Goal: Task Accomplishment & Management: Manage account settings

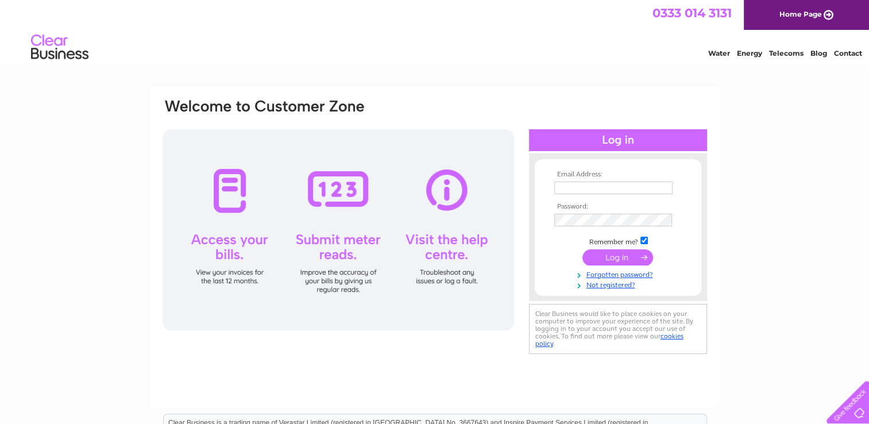
type input "[EMAIL_ADDRESS][DOMAIN_NAME]"
click at [606, 261] on input "submit" at bounding box center [617, 257] width 71 height 16
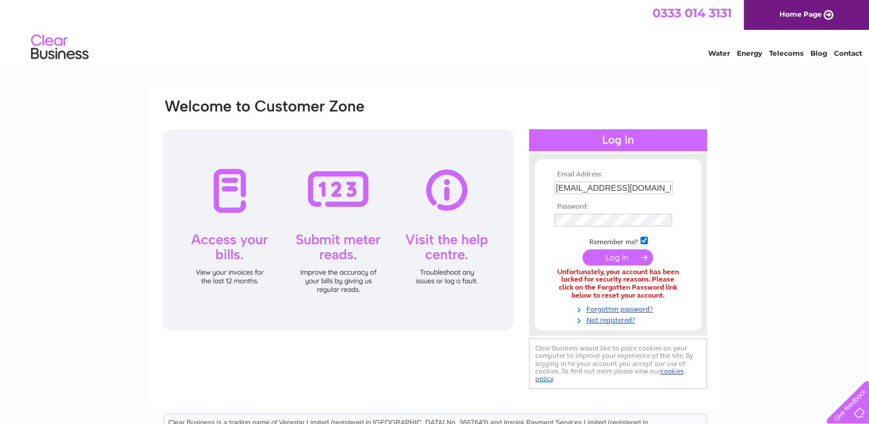
click at [789, 56] on link "Telecoms" at bounding box center [786, 53] width 34 height 9
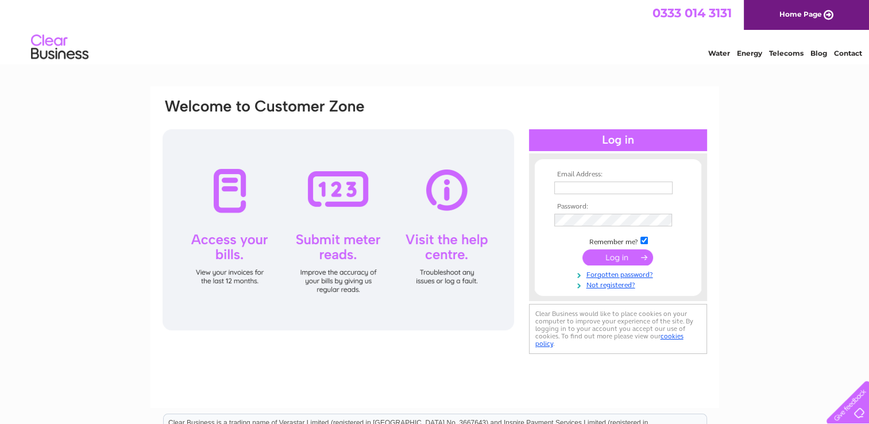
type input "[EMAIL_ADDRESS][DOMAIN_NAME]"
click at [503, 217] on div "Email Address: accounts@jtoddplantservices.com Password:" at bounding box center [434, 228] width 547 height 260
click at [582, 250] on input "submit" at bounding box center [617, 258] width 71 height 16
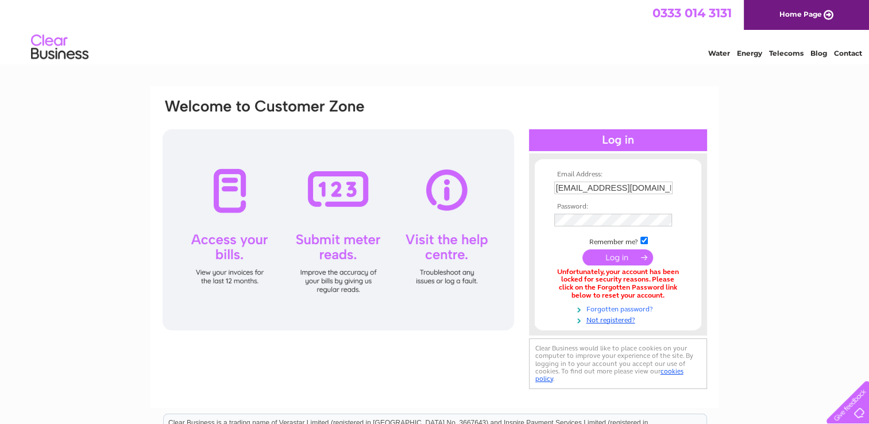
click at [601, 308] on link "Forgotten password?" at bounding box center [619, 308] width 130 height 11
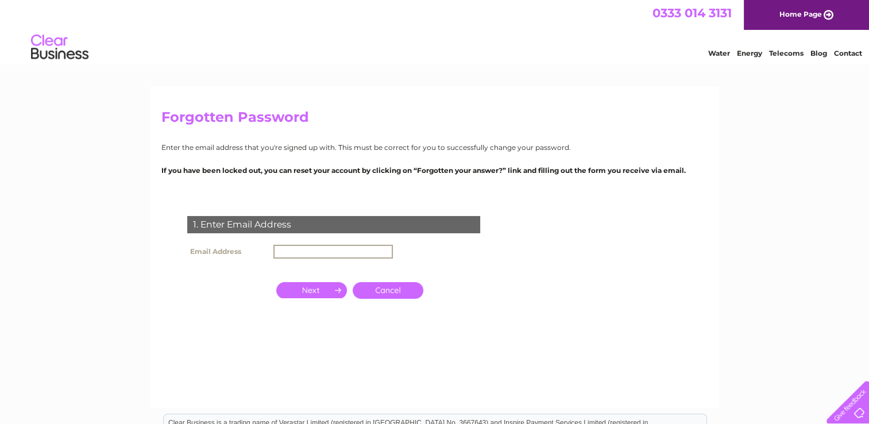
click at [292, 246] on input "text" at bounding box center [332, 252] width 119 height 14
type input "[EMAIL_ADDRESS][DOMAIN_NAME]"
click at [308, 293] on input "button" at bounding box center [311, 289] width 71 height 16
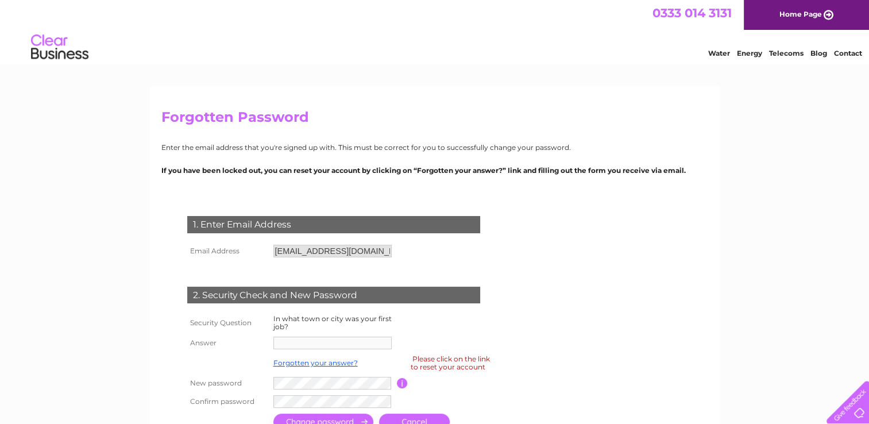
click at [353, 284] on td "2. Security Check and New Password" at bounding box center [333, 293] width 299 height 37
click at [370, 293] on div "2. Security Check and New Password" at bounding box center [333, 294] width 293 height 17
click at [350, 340] on td at bounding box center [333, 343] width 126 height 18
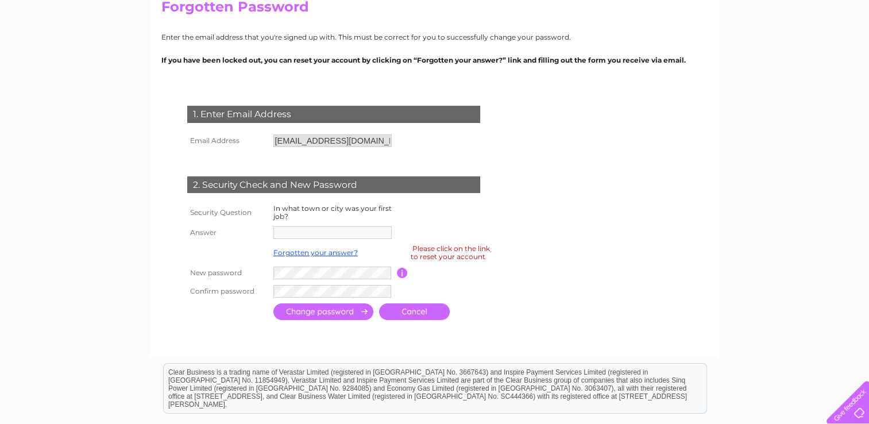
scroll to position [115, 0]
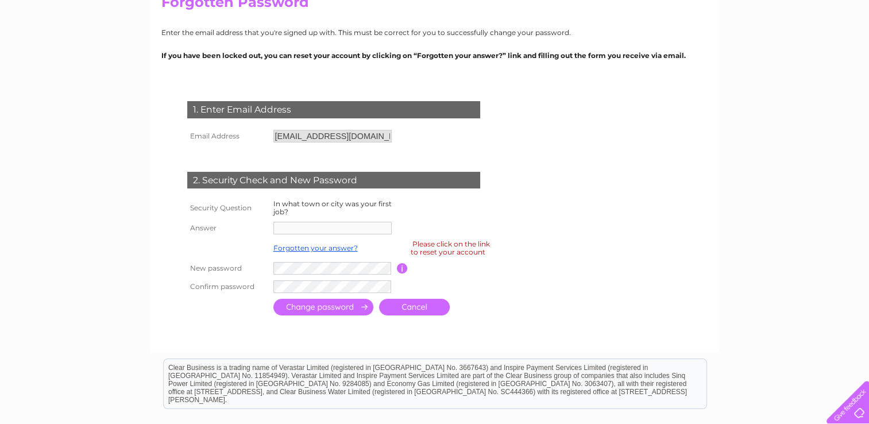
click at [297, 220] on td at bounding box center [333, 228] width 126 height 18
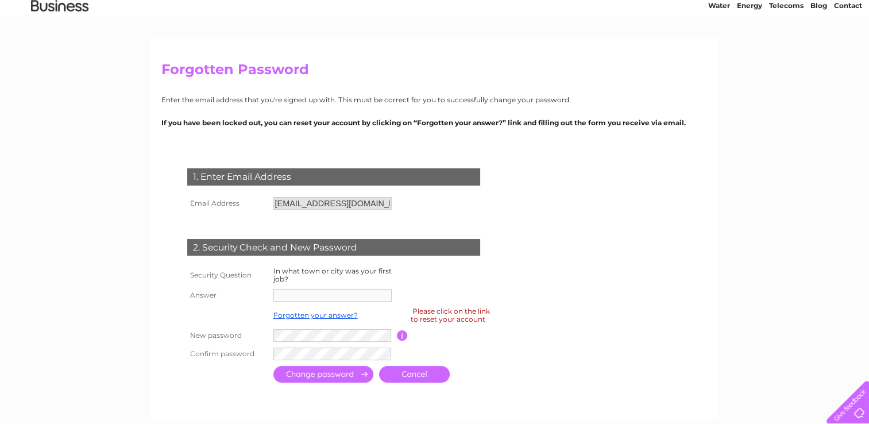
scroll to position [0, 0]
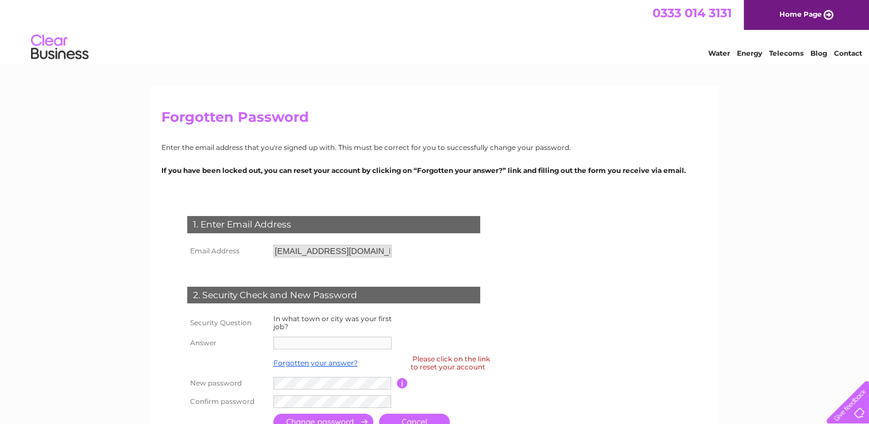
click at [400, 385] on input "button" at bounding box center [402, 383] width 11 height 10
click at [327, 362] on link "Forgotten your answer?" at bounding box center [315, 362] width 84 height 9
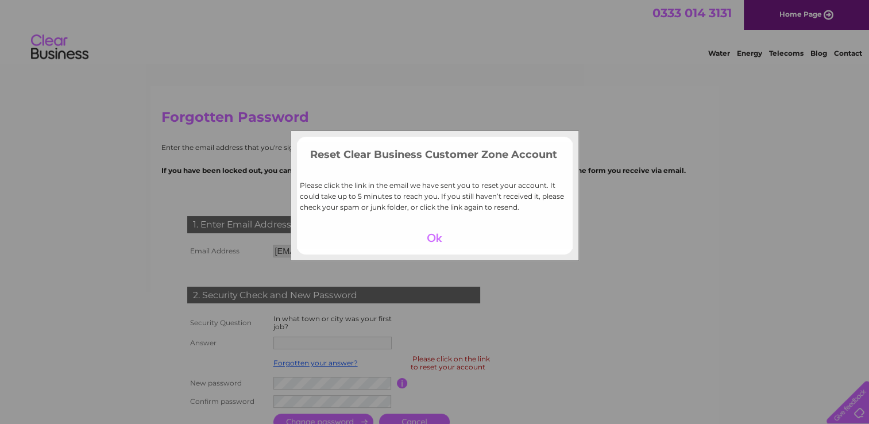
click at [436, 238] on div at bounding box center [434, 238] width 71 height 16
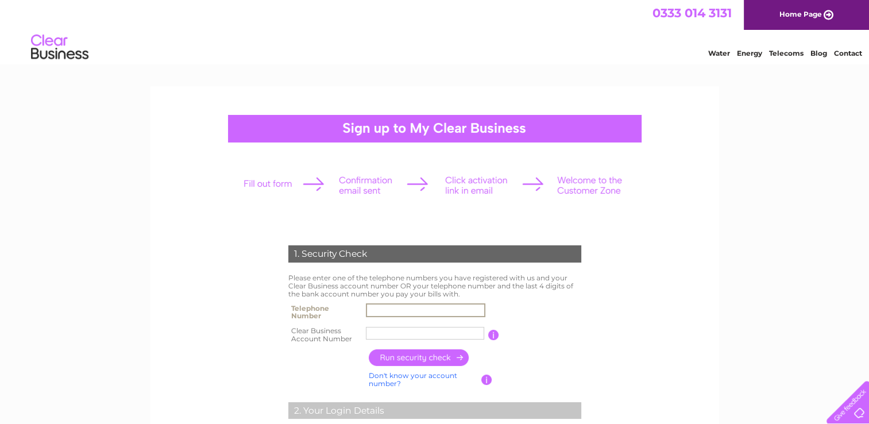
click at [429, 307] on input "text" at bounding box center [425, 310] width 119 height 14
type input "01334232000"
click at [435, 333] on input "text" at bounding box center [425, 333] width 119 height 14
type input "c"
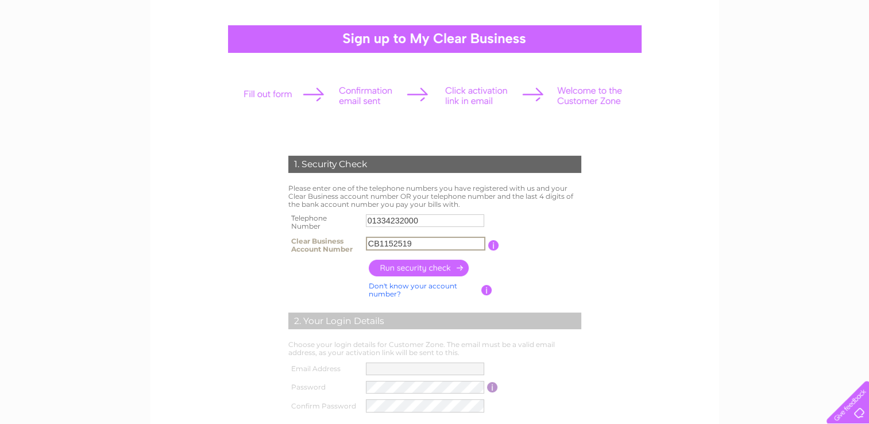
scroll to position [115, 0]
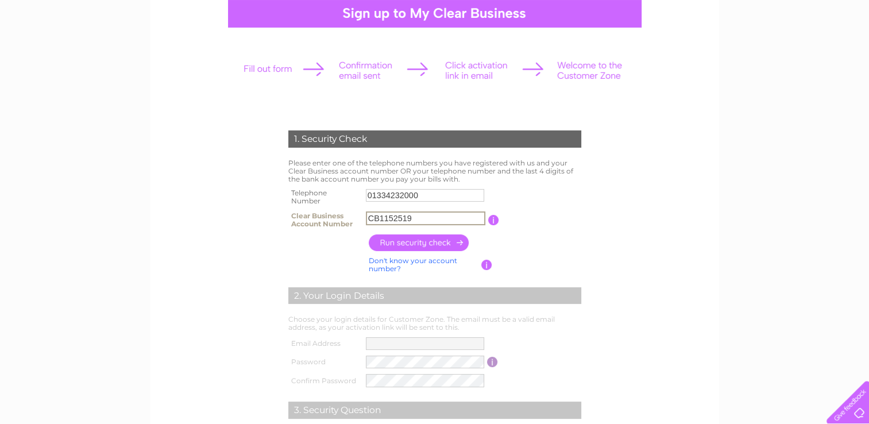
type input "CB1152519"
click at [428, 242] on input "button" at bounding box center [419, 242] width 101 height 17
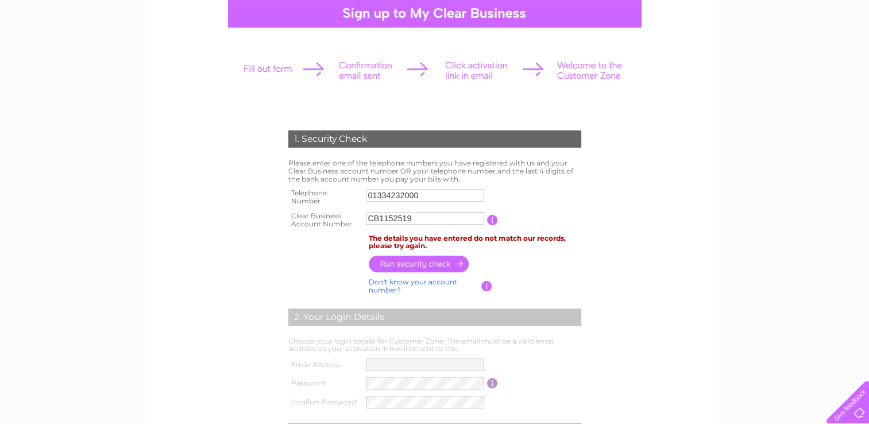
click at [491, 220] on input "button" at bounding box center [492, 220] width 11 height 10
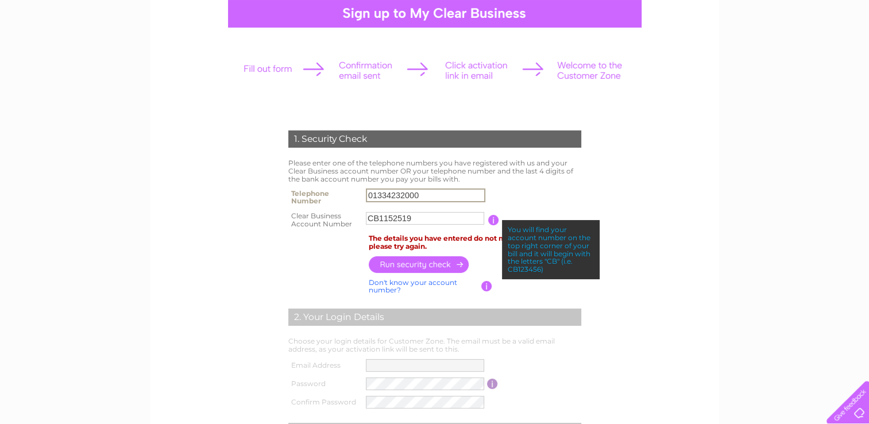
drag, startPoint x: 427, startPoint y: 193, endPoint x: 326, endPoint y: 190, distance: 101.1
click at [326, 190] on tr "Telephone Number 01334232000" at bounding box center [434, 196] width 299 height 23
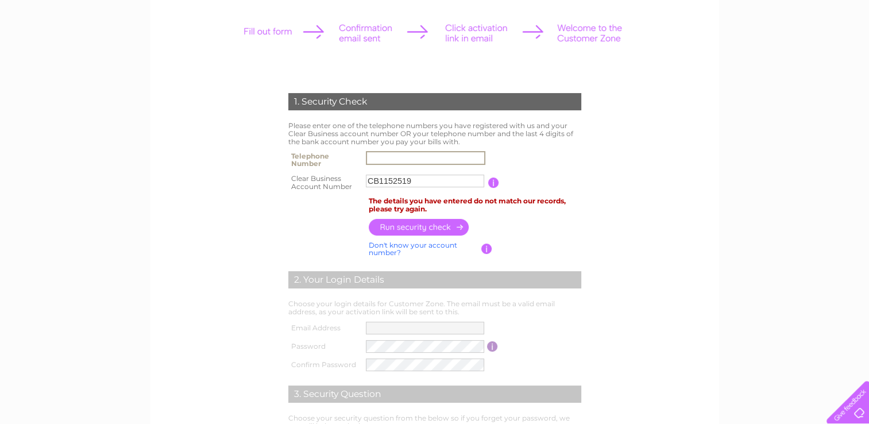
scroll to position [172, 0]
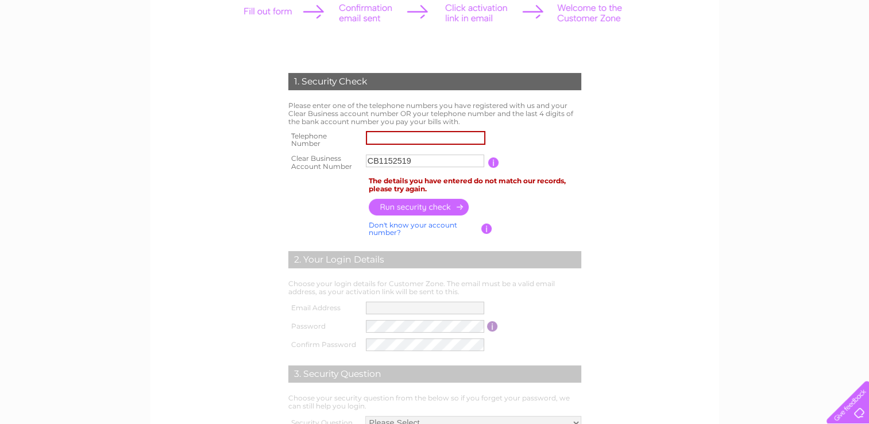
click at [404, 204] on input "button" at bounding box center [419, 207] width 101 height 17
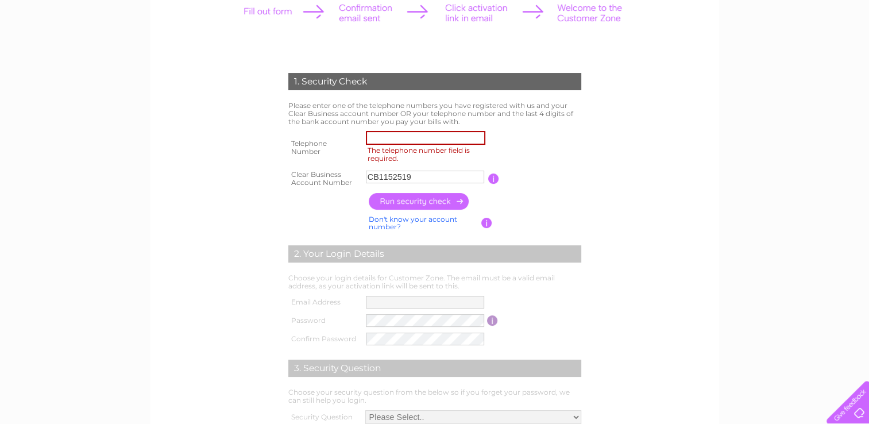
click at [457, 133] on input "The telephone number field is required." at bounding box center [425, 138] width 119 height 14
type input "07515776504"
click at [388, 204] on input "button" at bounding box center [419, 201] width 101 height 17
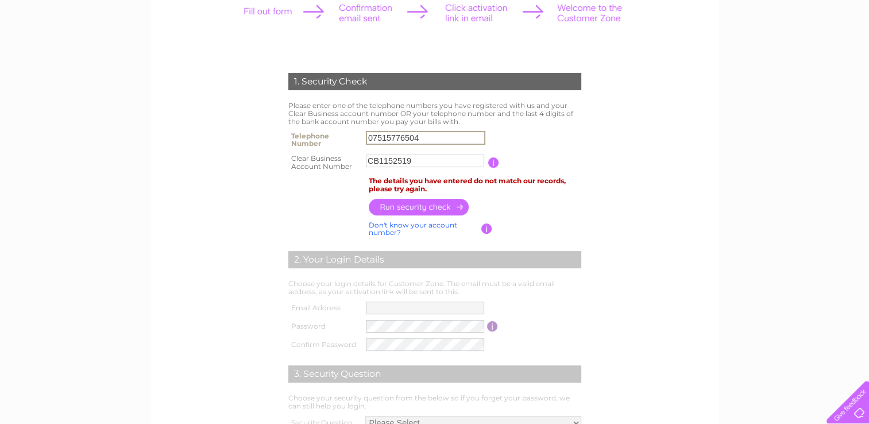
drag, startPoint x: 413, startPoint y: 137, endPoint x: 340, endPoint y: 135, distance: 72.9
click at [340, 135] on tr "Telephone Number 07515776504" at bounding box center [434, 139] width 299 height 23
drag, startPoint x: 462, startPoint y: 137, endPoint x: 524, endPoint y: 139, distance: 62.6
click at [462, 137] on input "text" at bounding box center [425, 138] width 119 height 14
type input "07557799942"
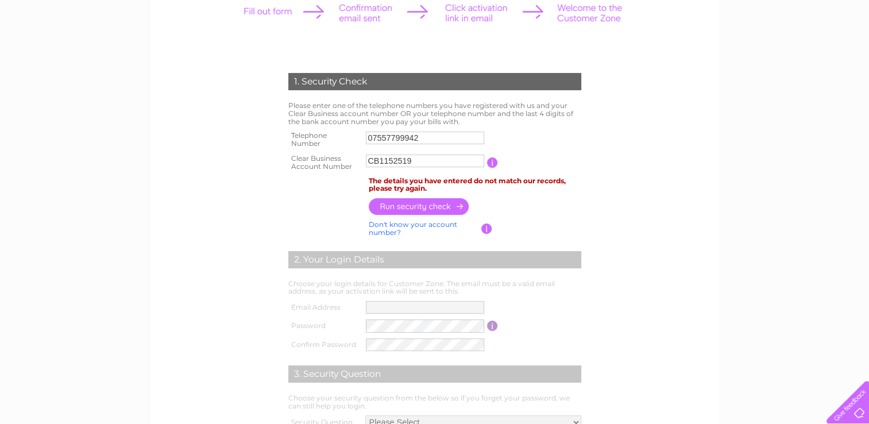
click at [431, 207] on input "button" at bounding box center [419, 206] width 101 height 17
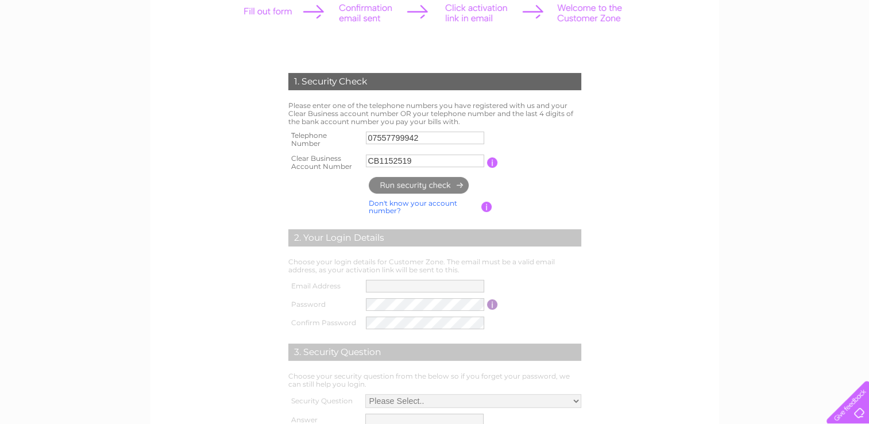
type input "**********"
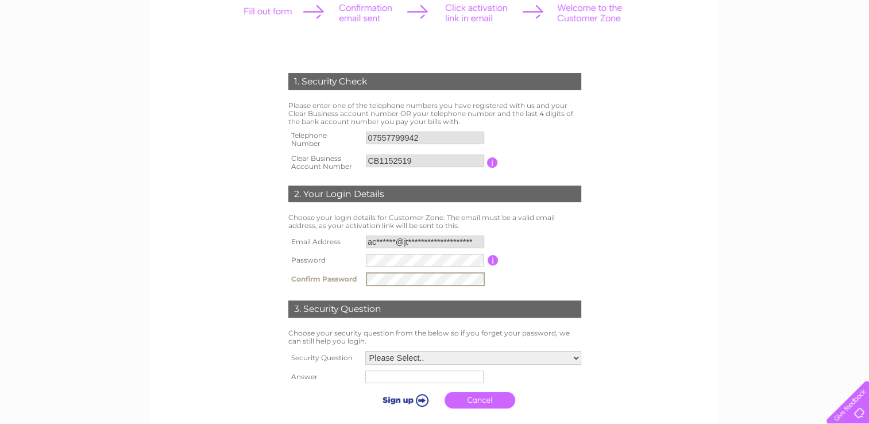
click at [368, 392] on input "submit" at bounding box center [403, 400] width 71 height 16
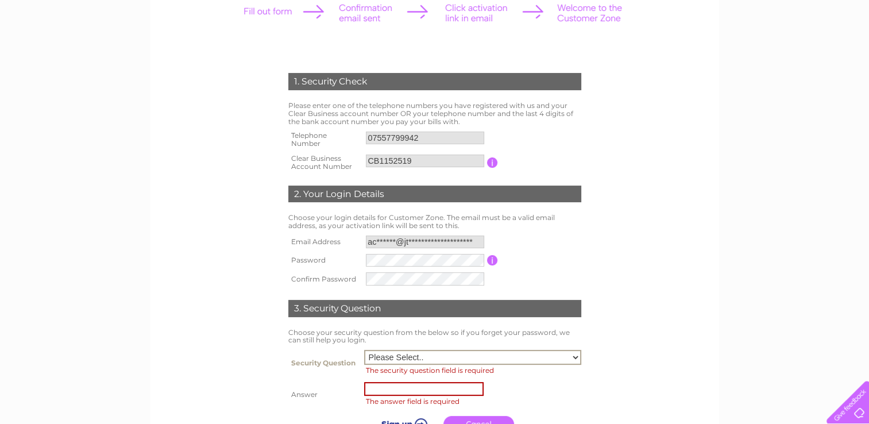
click at [406, 357] on select "Please Select.. In what town or city was your first job? In what town or city d…" at bounding box center [472, 357] width 217 height 15
select select "5"
click at [364, 350] on select "Please Select.. In what town or city was your first job? In what town or city d…" at bounding box center [472, 357] width 217 height 15
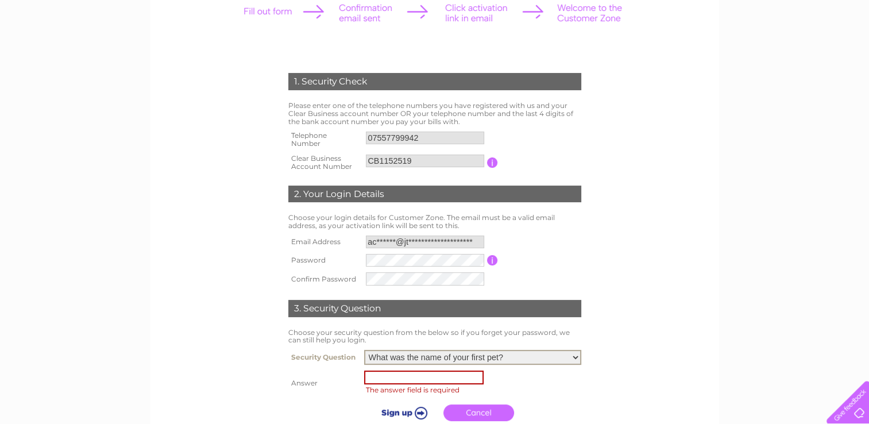
click at [391, 382] on input "text" at bounding box center [423, 377] width 119 height 14
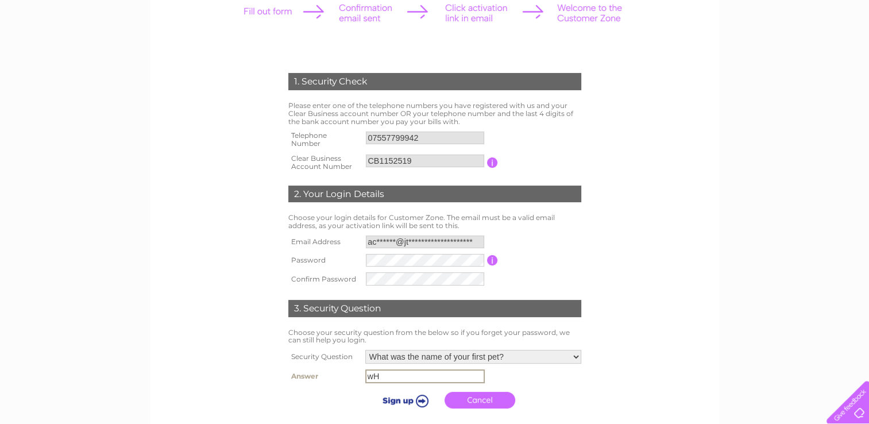
type input "w"
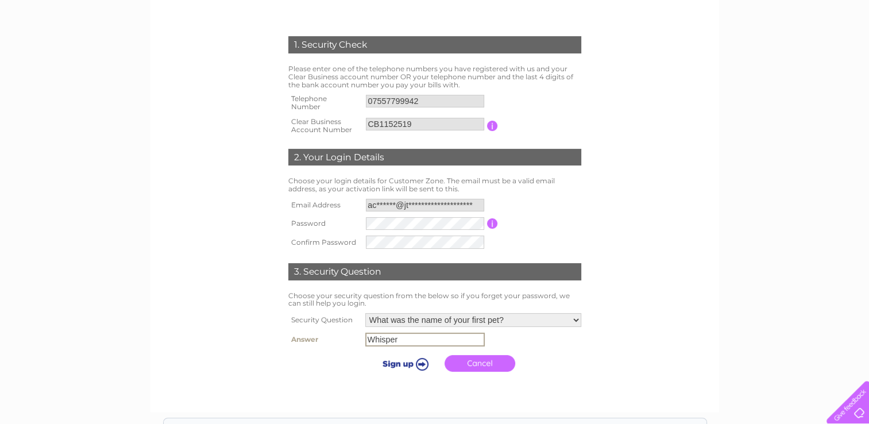
scroll to position [230, 0]
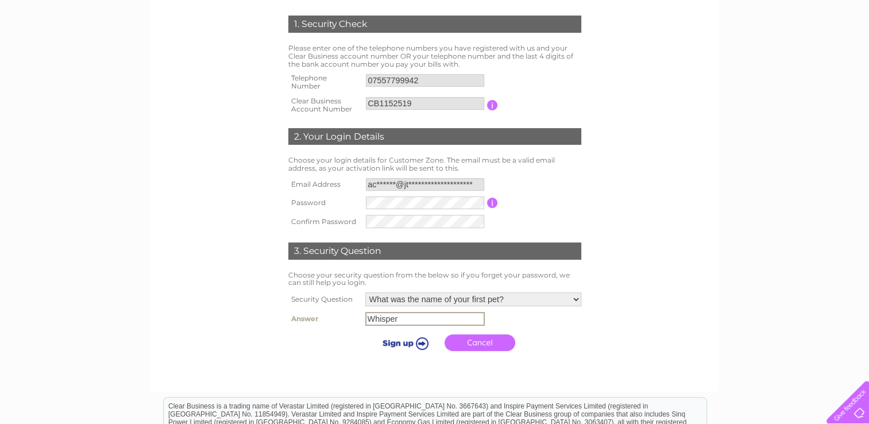
type input "Whisper"
click at [398, 341] on input "submit" at bounding box center [403, 342] width 71 height 16
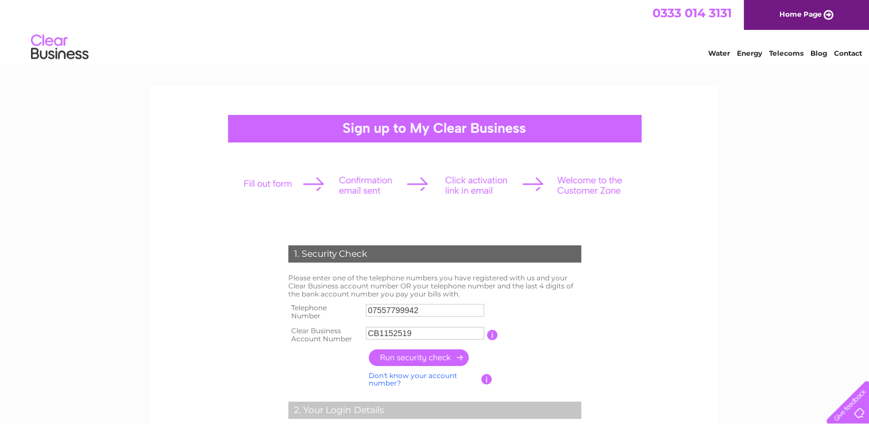
click at [802, 11] on link "Home Page" at bounding box center [806, 15] width 125 height 30
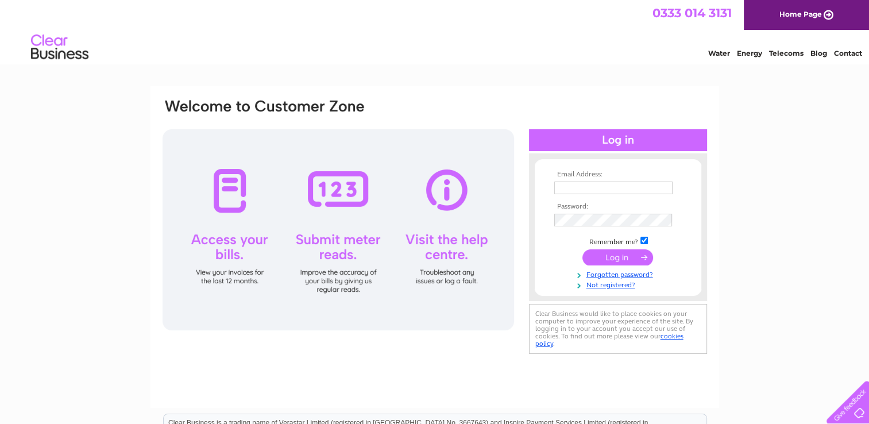
type input "accounts@jtoddplantservices.com"
click at [672, 201] on td at bounding box center [617, 200] width 133 height 6
click at [611, 274] on link "Forgotten password?" at bounding box center [619, 273] width 130 height 11
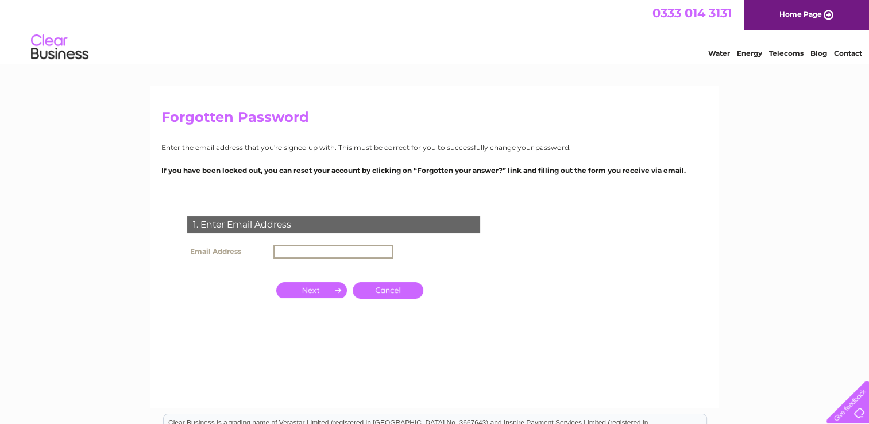
click at [307, 252] on input "text" at bounding box center [332, 252] width 119 height 14
click at [316, 292] on input "button" at bounding box center [311, 290] width 71 height 16
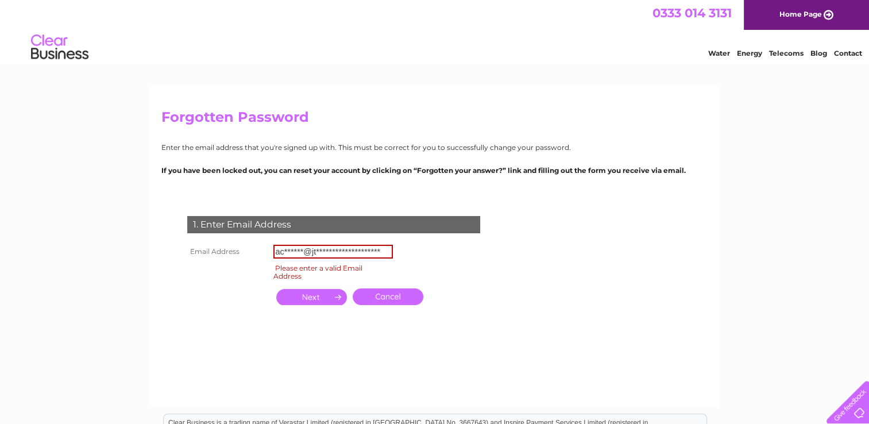
click at [325, 256] on input "**********" at bounding box center [332, 252] width 119 height 14
drag, startPoint x: 370, startPoint y: 251, endPoint x: 261, endPoint y: 254, distance: 109.1
click at [261, 253] on tr "**********" at bounding box center [289, 252] width 211 height 20
click at [288, 298] on input "button" at bounding box center [311, 297] width 71 height 16
click at [322, 250] on input "accounts" at bounding box center [332, 252] width 119 height 14
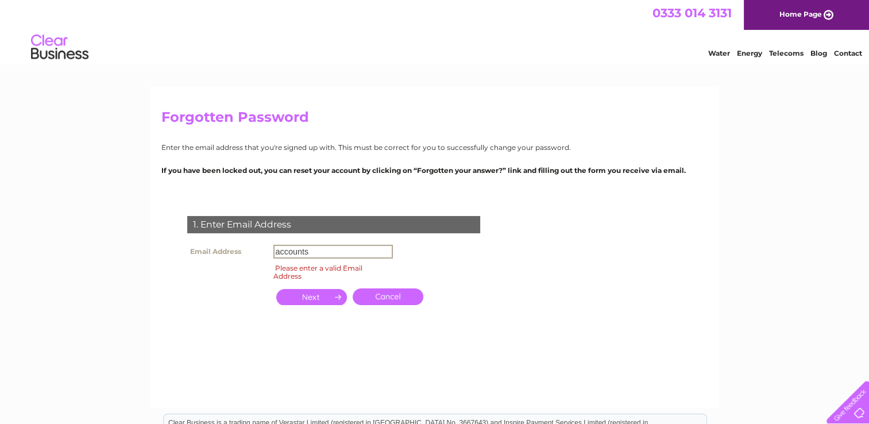
type input "accounts@jtoddplantservices.com"
click at [289, 297] on input "button" at bounding box center [311, 297] width 71 height 16
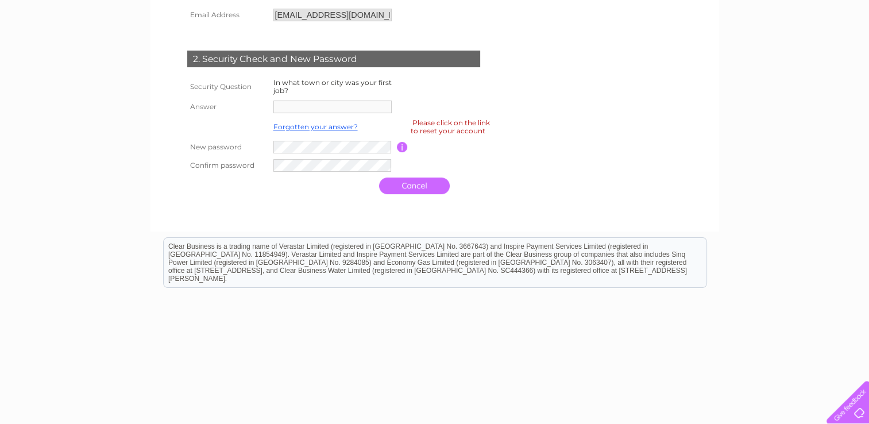
scroll to position [249, 0]
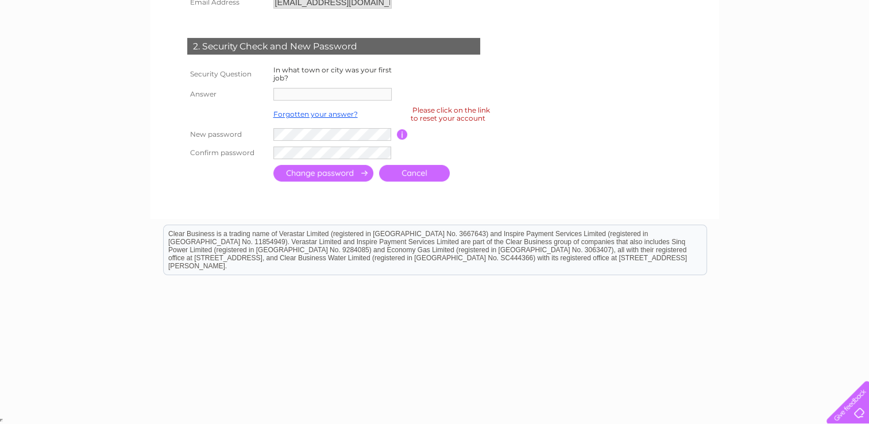
click at [400, 135] on input "button" at bounding box center [402, 134] width 11 height 10
click at [429, 115] on div "Please click on the link to reset your account" at bounding box center [450, 114] width 79 height 20
click at [318, 114] on link "Forgotten your answer?" at bounding box center [315, 114] width 84 height 9
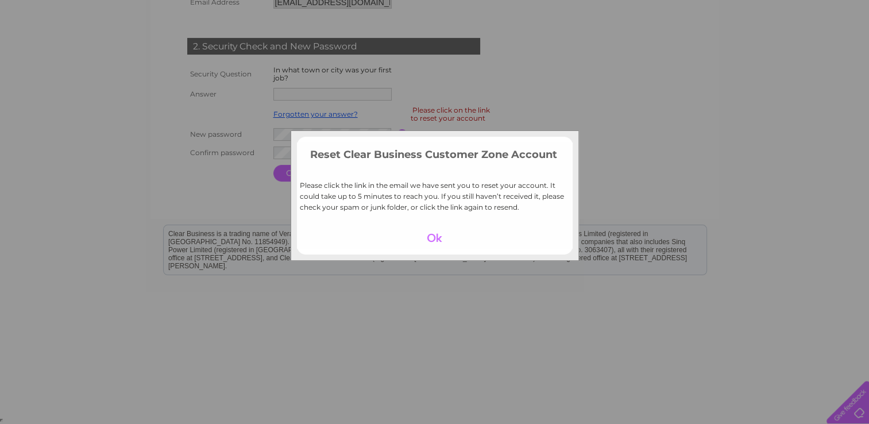
drag, startPoint x: 436, startPoint y: 235, endPoint x: 435, endPoint y: 242, distance: 7.0
click at [435, 242] on div at bounding box center [434, 238] width 71 height 16
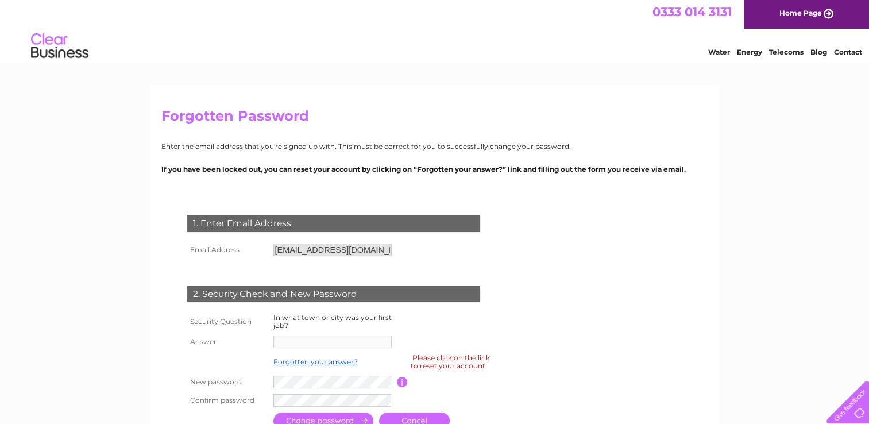
scroll to position [0, 0]
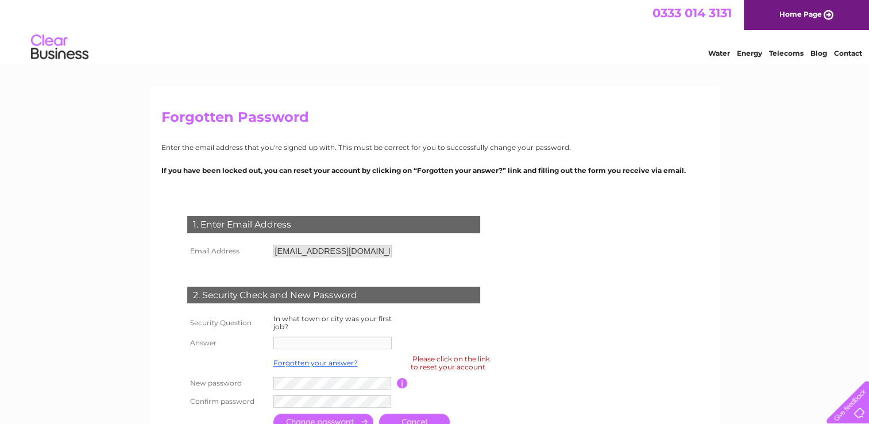
click at [837, 13] on link "Home Page" at bounding box center [806, 15] width 125 height 30
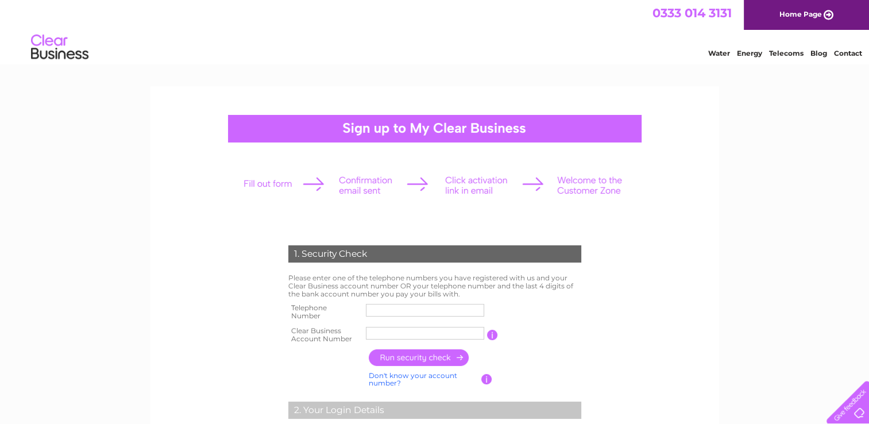
click at [405, 307] on input "text" at bounding box center [425, 310] width 118 height 13
type input "07557799942"
type input "a"
type input "CB1152519"
click at [419, 355] on input "button" at bounding box center [419, 357] width 101 height 17
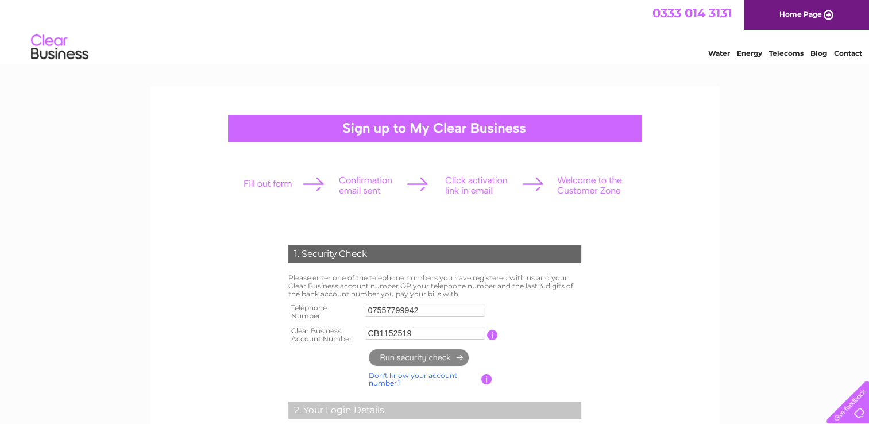
type input "**********"
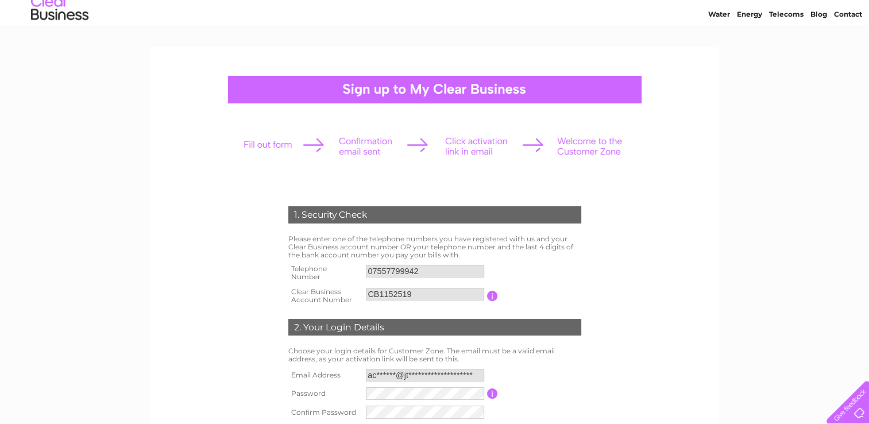
scroll to position [115, 0]
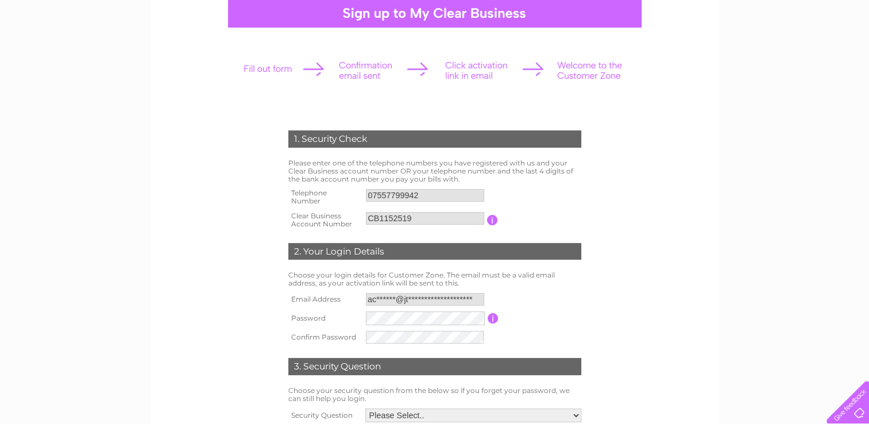
click at [491, 316] on input "button" at bounding box center [492, 318] width 11 height 10
click at [328, 318] on tr "Password Password must be at least 6 characters long" at bounding box center [434, 318] width 299 height 20
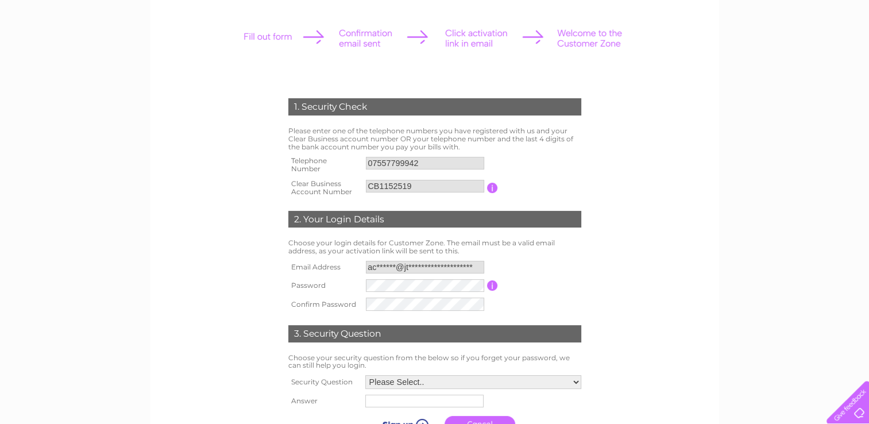
scroll to position [172, 0]
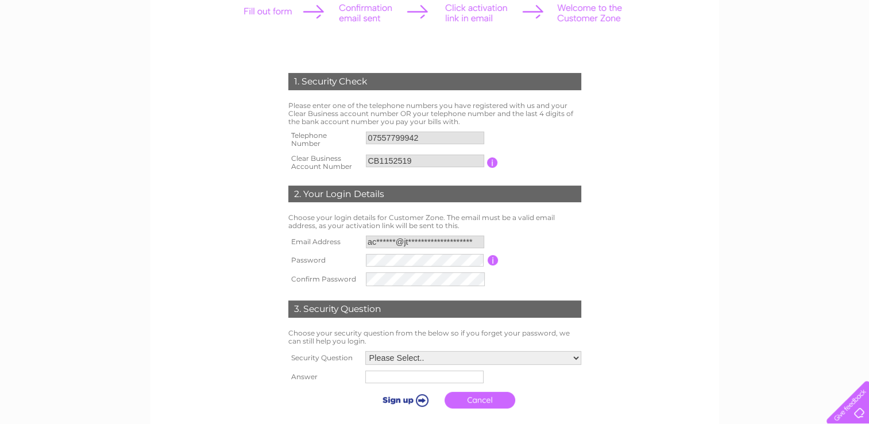
click at [543, 257] on td "Password must be at least 6 characters long" at bounding box center [541, 260] width 86 height 18
click at [436, 351] on select "Please Select.. In what town or city was your first job? In what town or city d…" at bounding box center [473, 357] width 216 height 14
drag, startPoint x: 621, startPoint y: 394, endPoint x: 579, endPoint y: 394, distance: 41.9
click at [621, 394] on form "1. Security Check Please enter one of the telephone numbers you have registered…" at bounding box center [434, 243] width 547 height 386
click at [491, 397] on link "Cancel" at bounding box center [479, 398] width 71 height 17
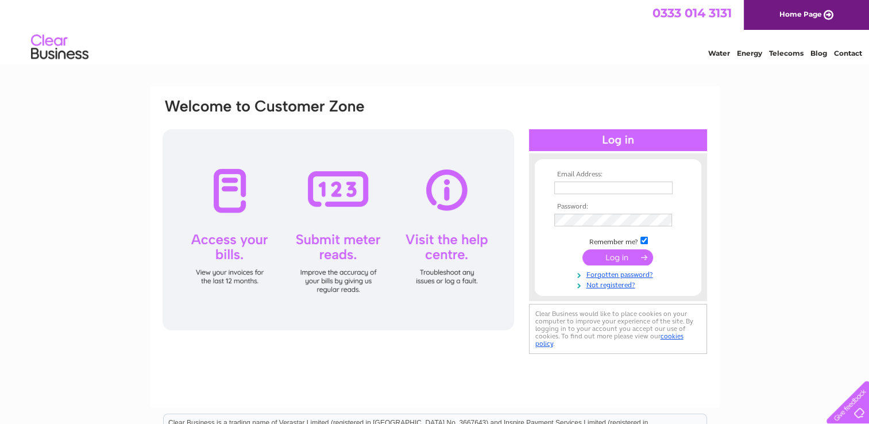
type input "accounts@jtoddplantservices.com"
click at [611, 258] on input "submit" at bounding box center [617, 257] width 71 height 16
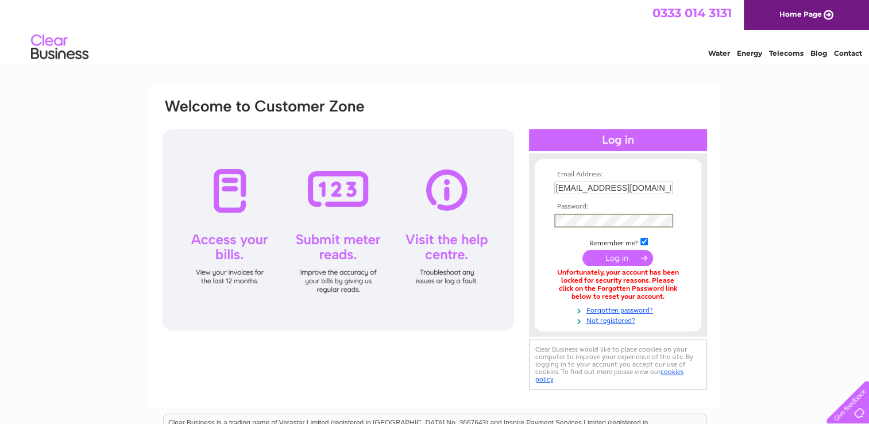
click at [544, 222] on form "Email Address: [EMAIL_ADDRESS][DOMAIN_NAME] Password: Forgotten password?" at bounding box center [618, 248] width 167 height 154
click at [582, 250] on input "submit" at bounding box center [617, 258] width 71 height 16
click at [850, 53] on link "Contact" at bounding box center [848, 53] width 28 height 9
